Goal: Complete application form

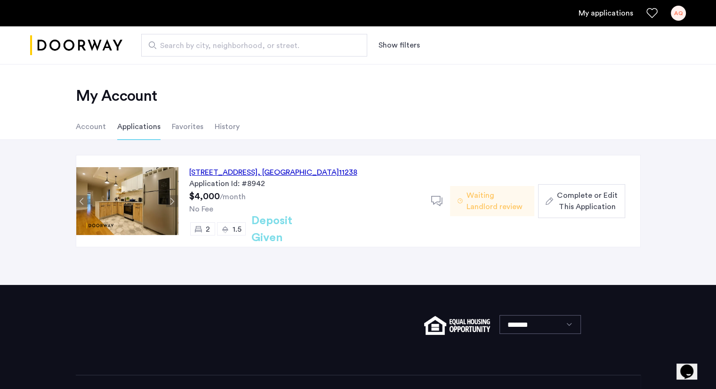
click at [488, 204] on span "Waiting Landlord review" at bounding box center [497, 201] width 60 height 23
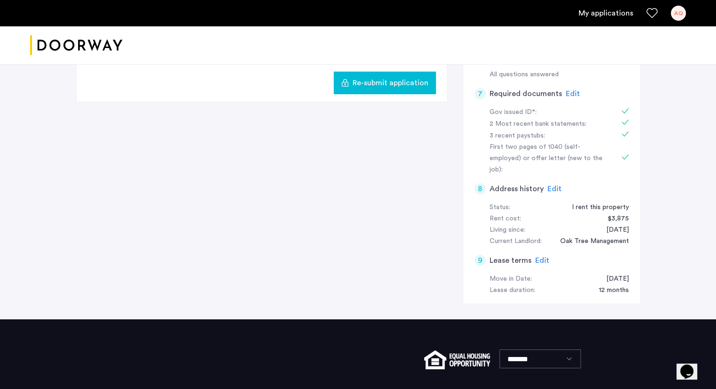
scroll to position [316, 0]
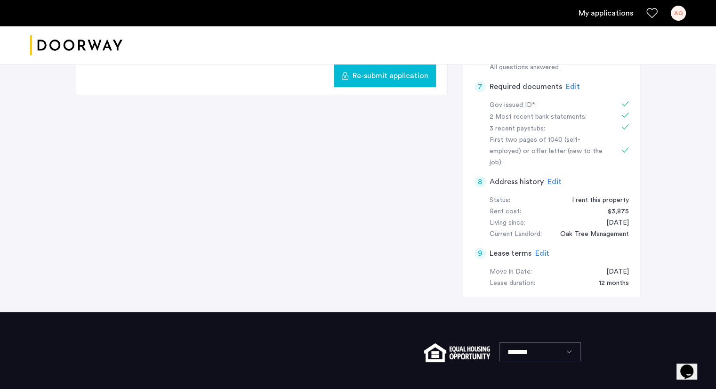
click at [544, 250] on span "Edit" at bounding box center [542, 254] width 14 height 8
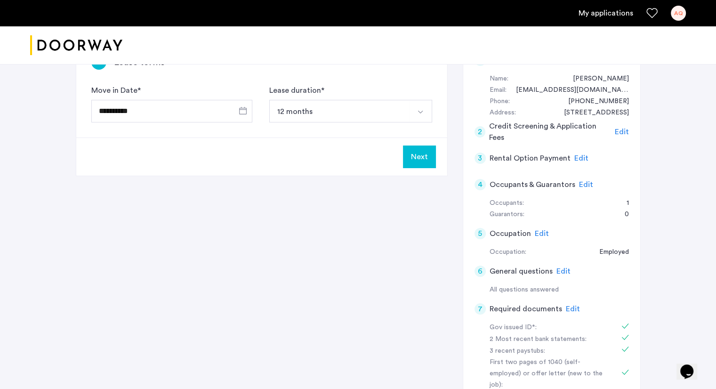
scroll to position [0, 0]
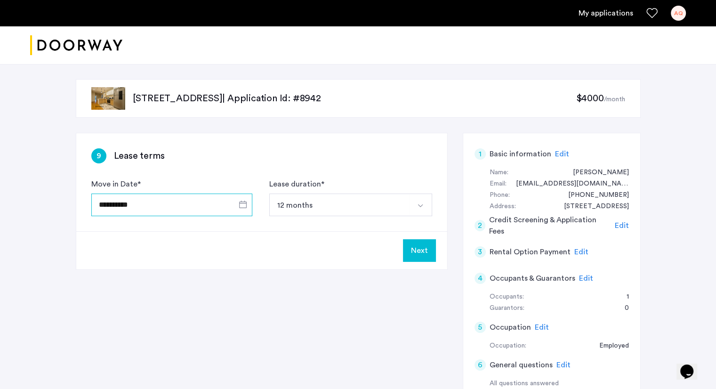
click at [115, 204] on input "**********" at bounding box center [171, 205] width 161 height 23
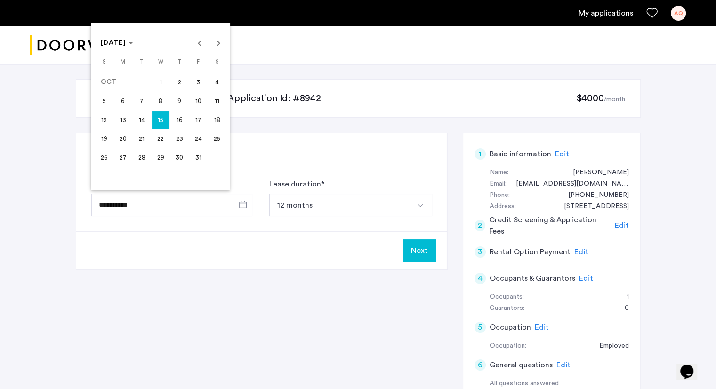
click at [165, 76] on span "1" at bounding box center [160, 81] width 17 height 17
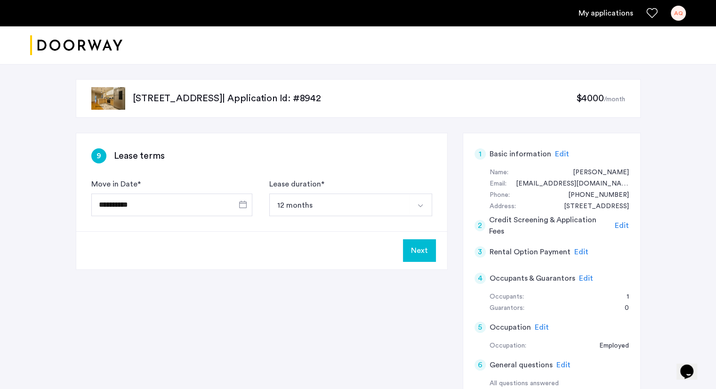
type input "**********"
click at [429, 244] on button "Next" at bounding box center [419, 250] width 33 height 23
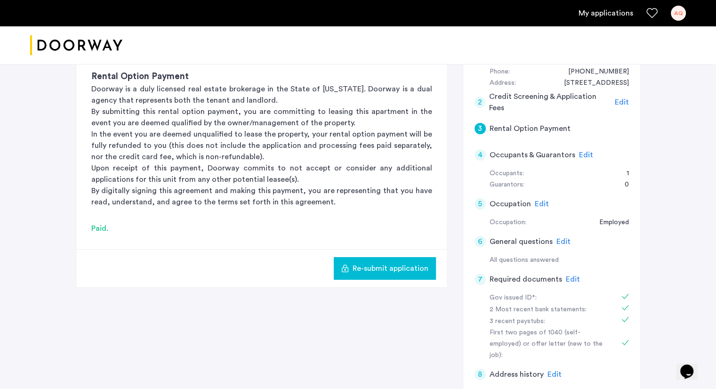
scroll to position [124, 0]
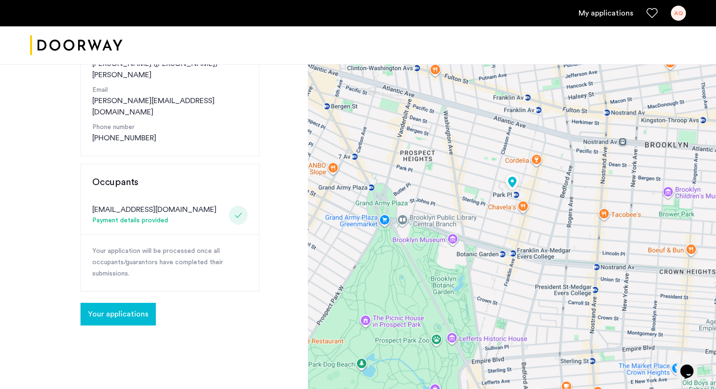
scroll to position [153, 0]
click at [129, 302] on button "Your applications" at bounding box center [118, 313] width 75 height 23
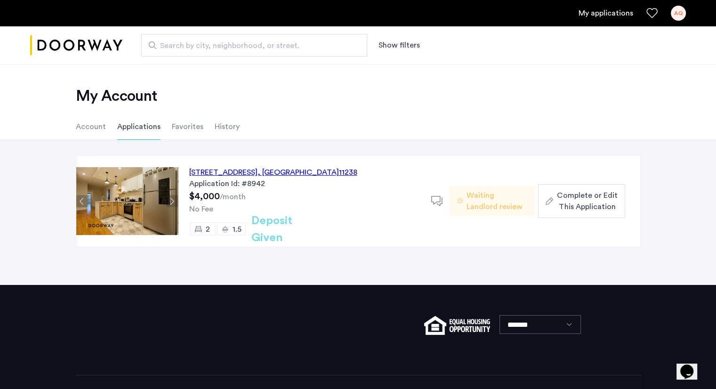
click at [505, 199] on span "Waiting Landlord review" at bounding box center [497, 201] width 60 height 23
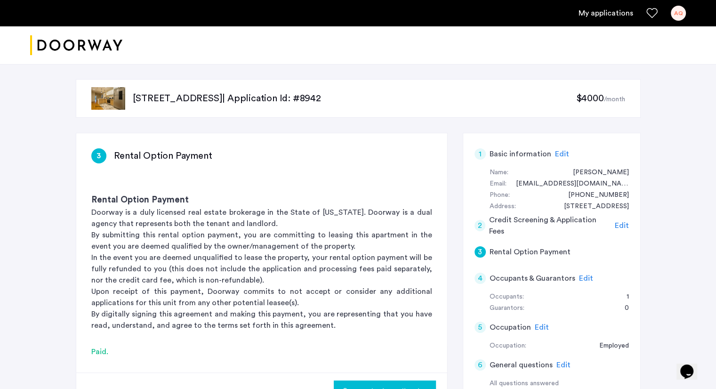
click at [624, 15] on link "My applications" at bounding box center [606, 13] width 55 height 11
